Goal: Transaction & Acquisition: Purchase product/service

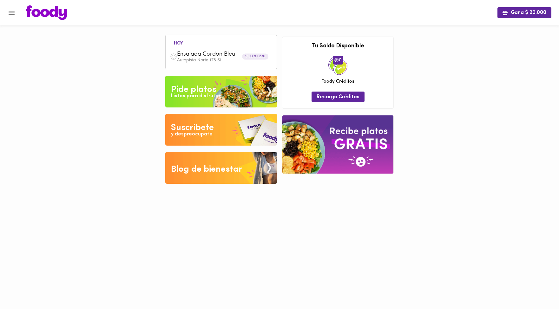
click at [195, 135] on div "y despreocupate" at bounding box center [192, 133] width 42 height 7
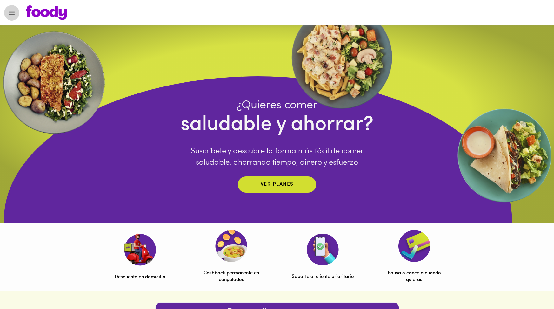
click at [13, 13] on icon "Menu" at bounding box center [12, 13] width 8 height 8
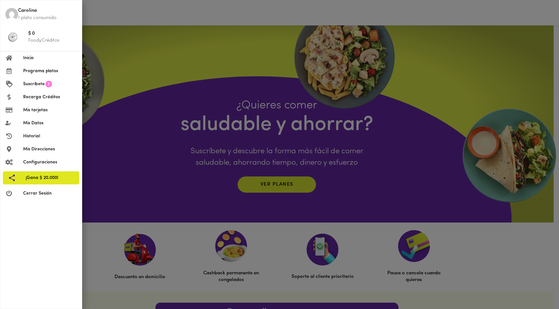
click at [37, 73] on span "Programa platos" at bounding box center [50, 71] width 54 height 7
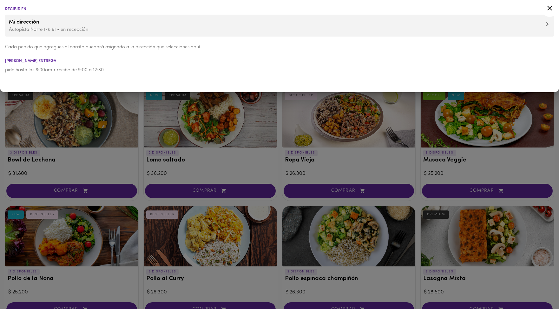
click at [64, 33] on li "Mi dirección Autopista Norte 178 61 • en recepción" at bounding box center [279, 26] width 549 height 22
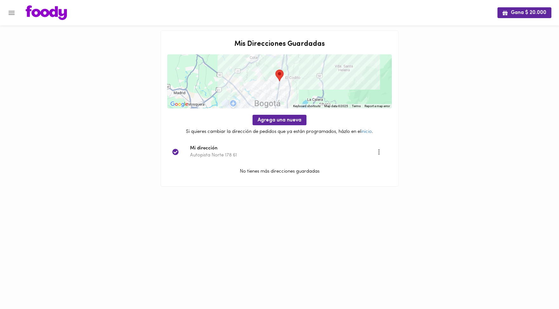
click at [12, 11] on icon "Menu" at bounding box center [12, 13] width 8 height 8
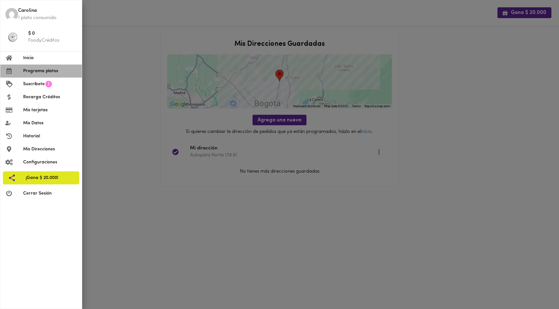
click at [39, 69] on span "Programa platos" at bounding box center [50, 71] width 54 height 7
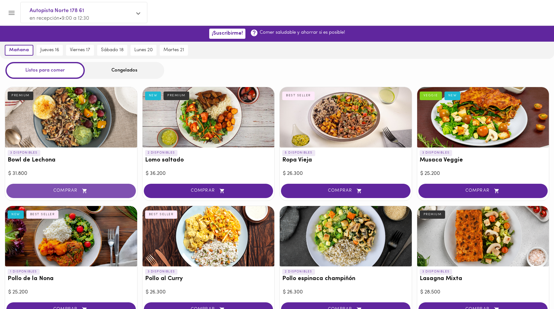
click at [71, 193] on span "COMPRAR" at bounding box center [71, 190] width 114 height 5
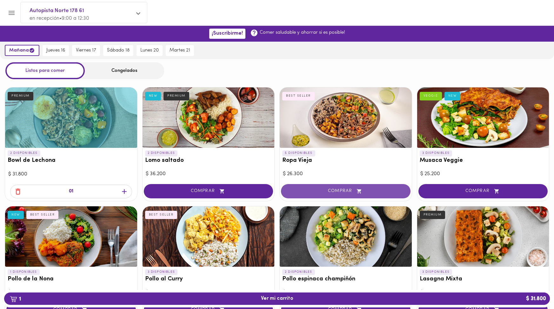
click at [316, 191] on span "COMPRAR" at bounding box center [346, 190] width 114 height 5
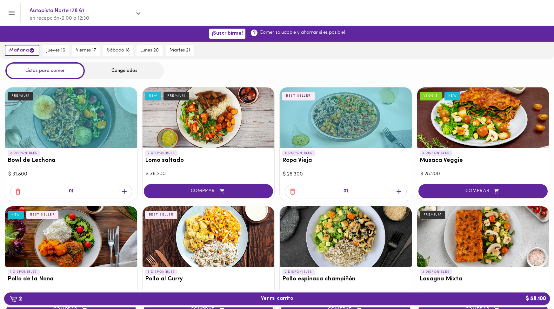
click at [345, 300] on span "2 Ver mi carrito $ 58.100" at bounding box center [277, 298] width 536 height 6
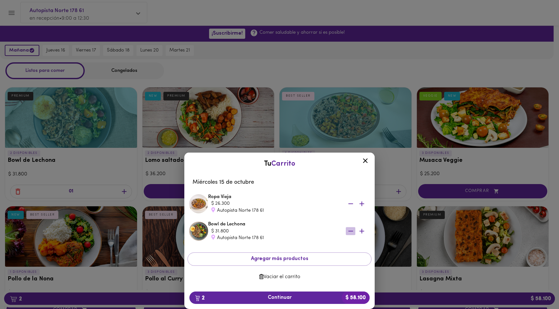
click at [353, 229] on icon "button" at bounding box center [351, 231] width 8 height 8
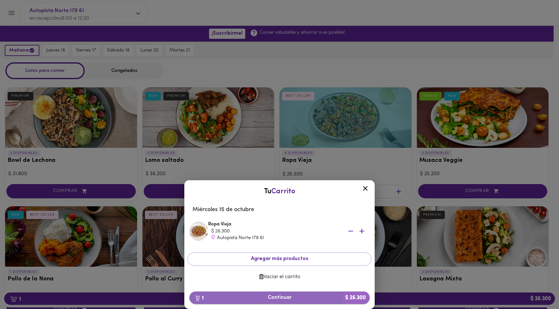
click at [278, 297] on span "1 Continuar $ 26.300" at bounding box center [280, 297] width 170 height 6
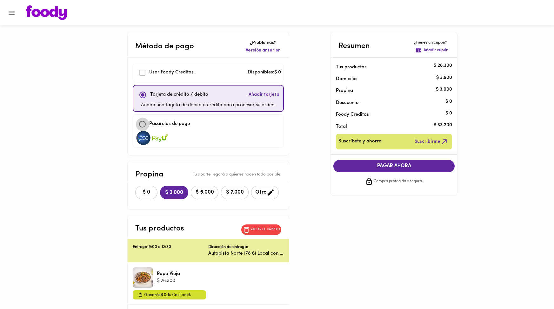
click at [145, 125] on input "checkbox" at bounding box center [143, 124] width 14 height 14
checkbox input "true"
checkbox input "false"
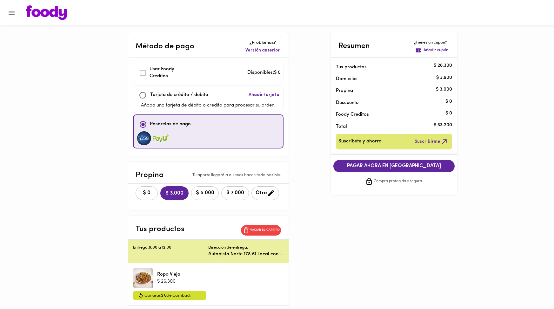
click at [378, 165] on span "PAGAR AHORA EN [GEOGRAPHIC_DATA]" at bounding box center [394, 166] width 109 height 6
